Goal: Book appointment/travel/reservation

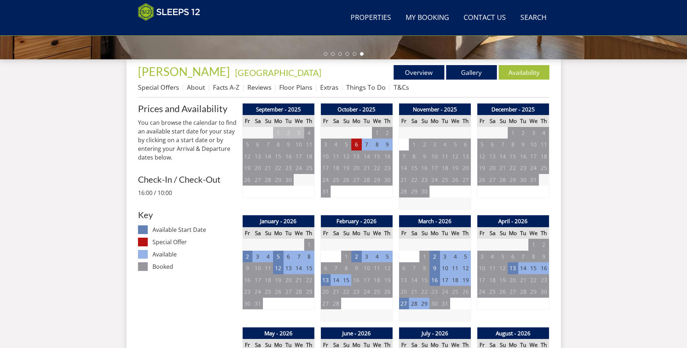
scroll to position [231, 0]
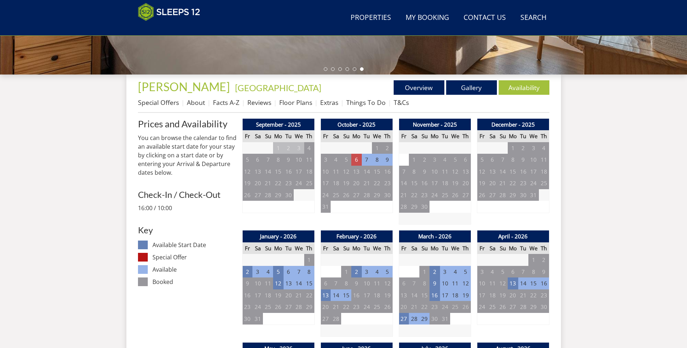
click at [355, 160] on td "6" at bounding box center [356, 160] width 10 height 12
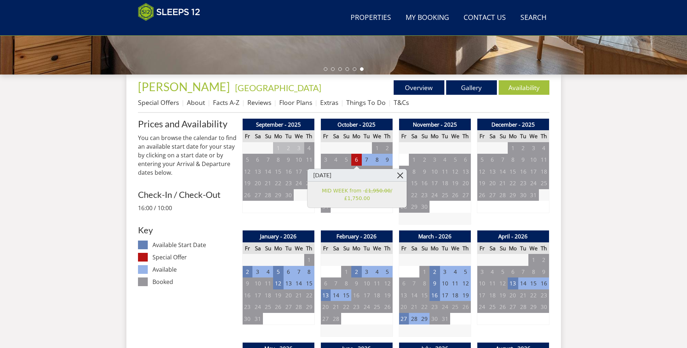
click at [400, 176] on link at bounding box center [400, 175] width 13 height 13
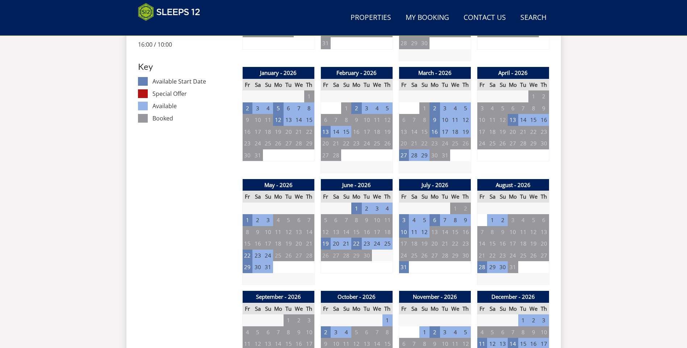
scroll to position [412, 0]
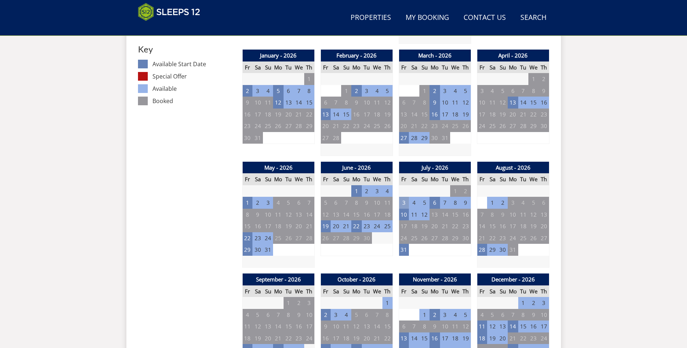
click at [405, 204] on td "3" at bounding box center [404, 203] width 10 height 12
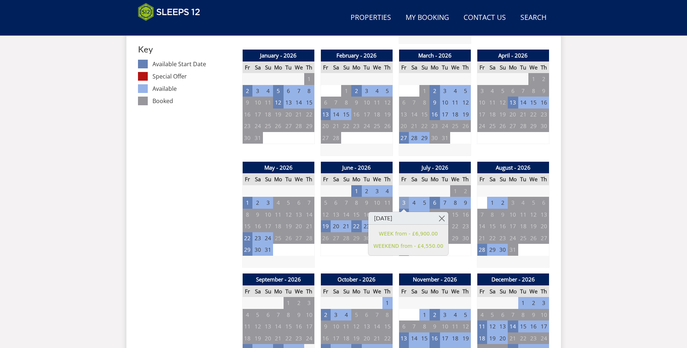
click at [405, 204] on td "3" at bounding box center [404, 203] width 10 height 12
click at [482, 250] on td "28" at bounding box center [482, 250] width 10 height 12
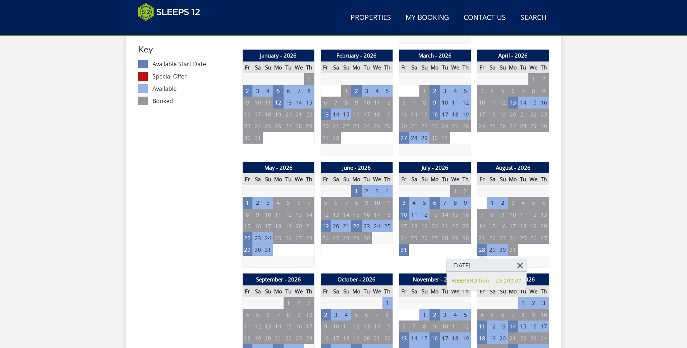
click at [514, 264] on link at bounding box center [520, 265] width 13 height 13
click at [328, 225] on td "19" at bounding box center [325, 226] width 10 height 12
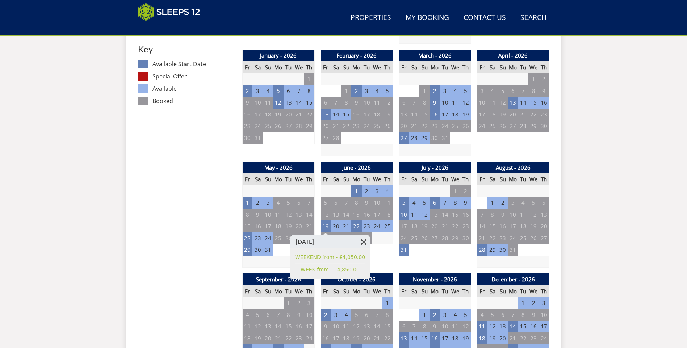
click at [357, 240] on link at bounding box center [363, 242] width 13 height 13
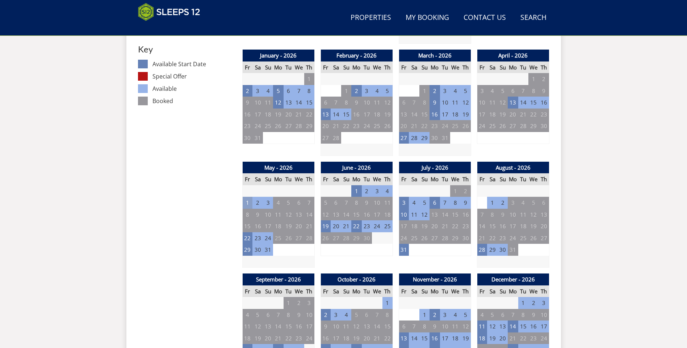
click at [247, 205] on td "1" at bounding box center [247, 203] width 10 height 12
click at [279, 218] on link at bounding box center [285, 218] width 13 height 13
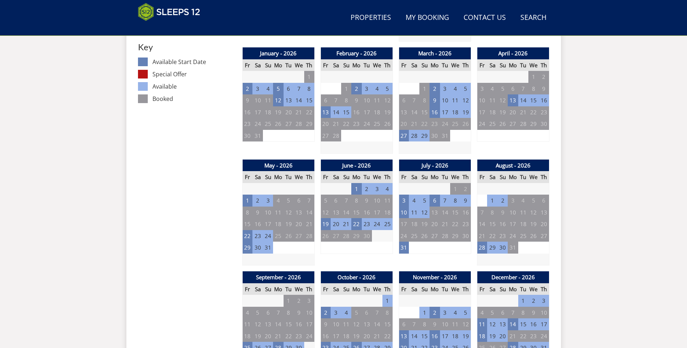
scroll to position [559, 0]
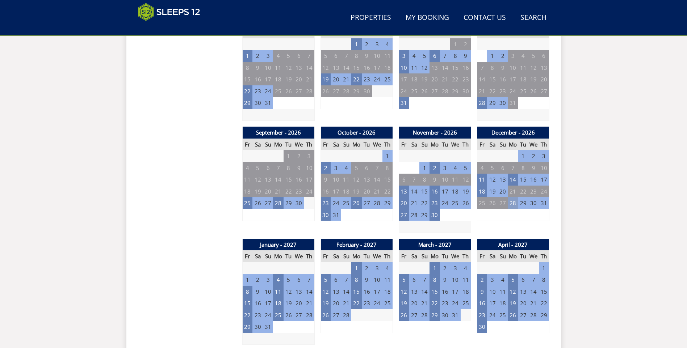
click at [510, 202] on td "28" at bounding box center [512, 203] width 10 height 12
click at [541, 219] on link at bounding box center [547, 218] width 13 height 13
click at [481, 194] on td "18" at bounding box center [482, 192] width 10 height 12
click at [514, 207] on link at bounding box center [520, 207] width 13 height 13
click at [276, 204] on td "28" at bounding box center [278, 203] width 10 height 12
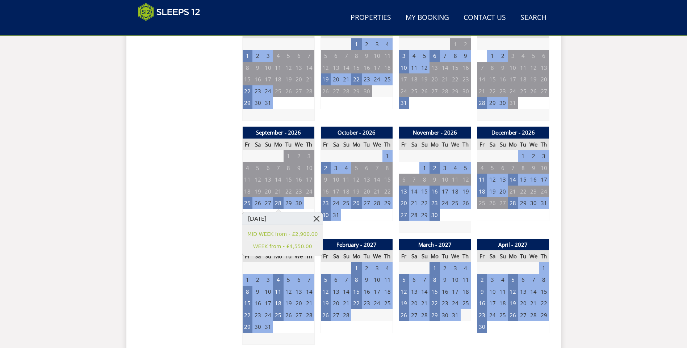
click at [310, 219] on link at bounding box center [316, 218] width 13 height 13
